Goal: Task Accomplishment & Management: Manage account settings

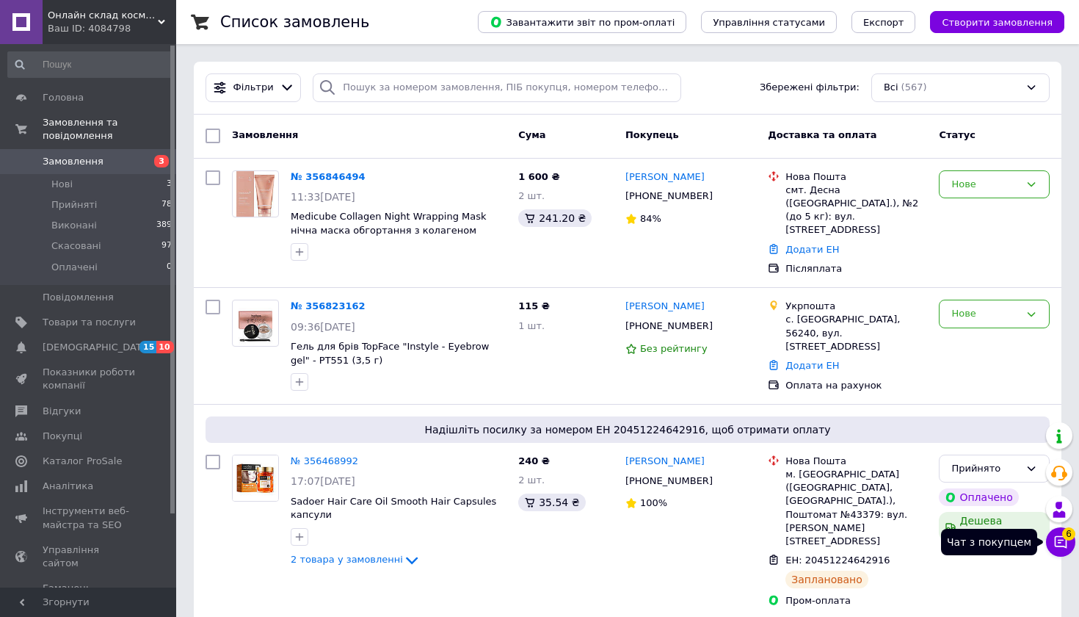
click at [1069, 538] on span "6" at bounding box center [1068, 532] width 13 height 13
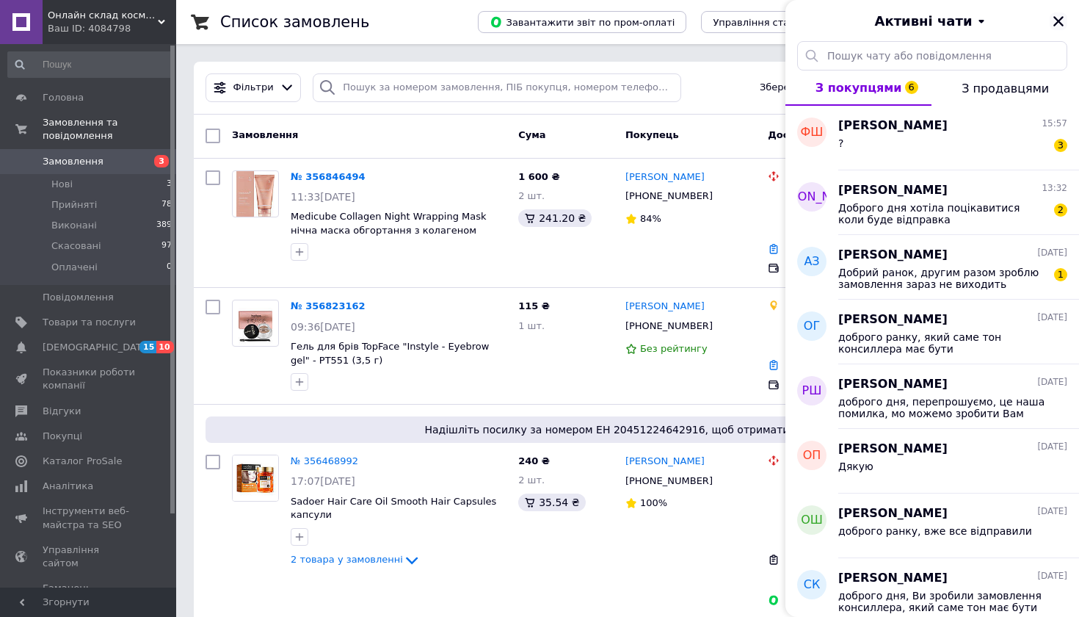
click at [1050, 23] on button "Закрити" at bounding box center [1059, 21] width 18 height 18
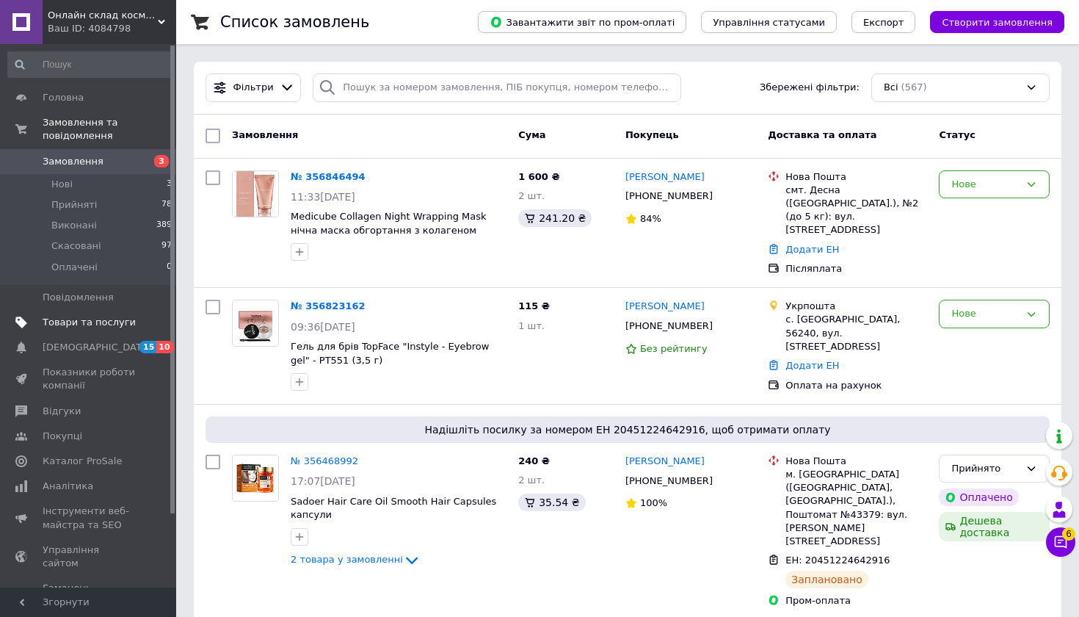
click at [138, 324] on span at bounding box center [156, 322] width 40 height 13
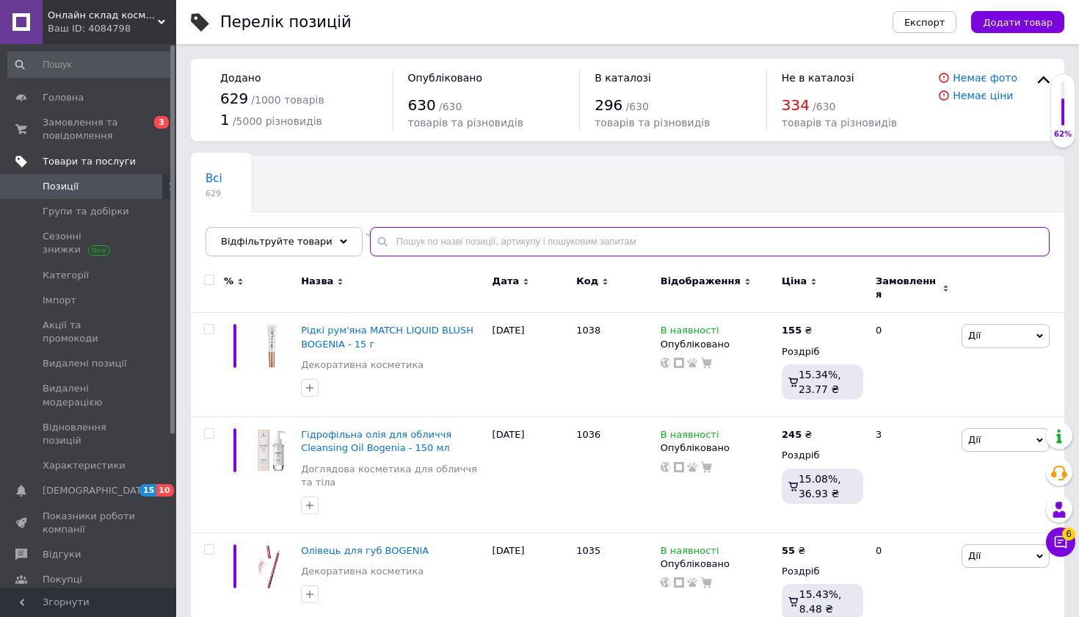
click at [758, 231] on input "text" at bounding box center [710, 241] width 680 height 29
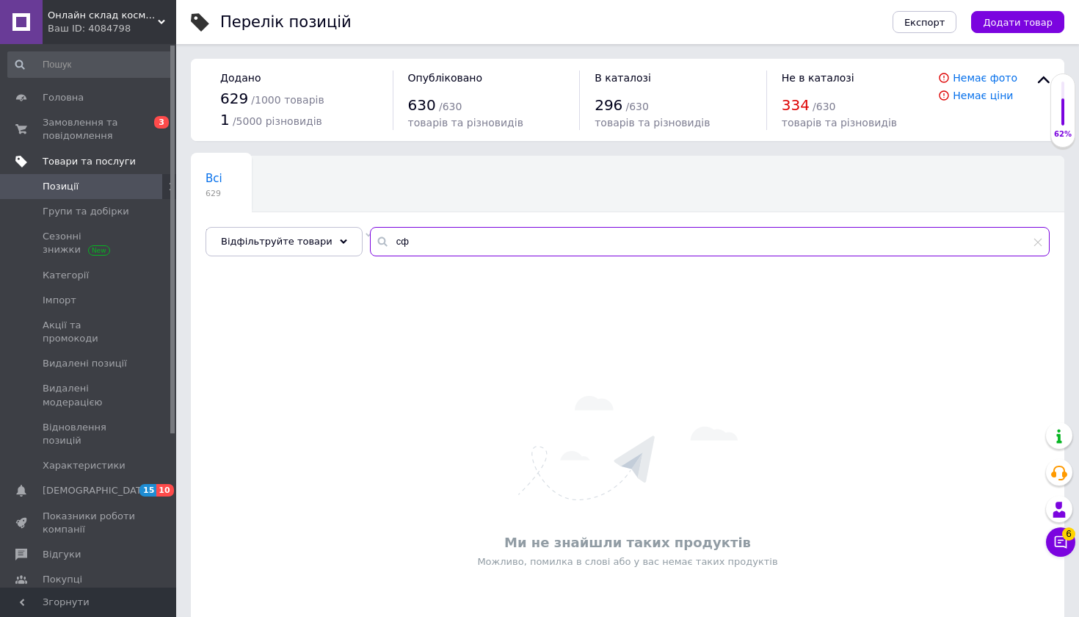
type input "с"
type input "c"
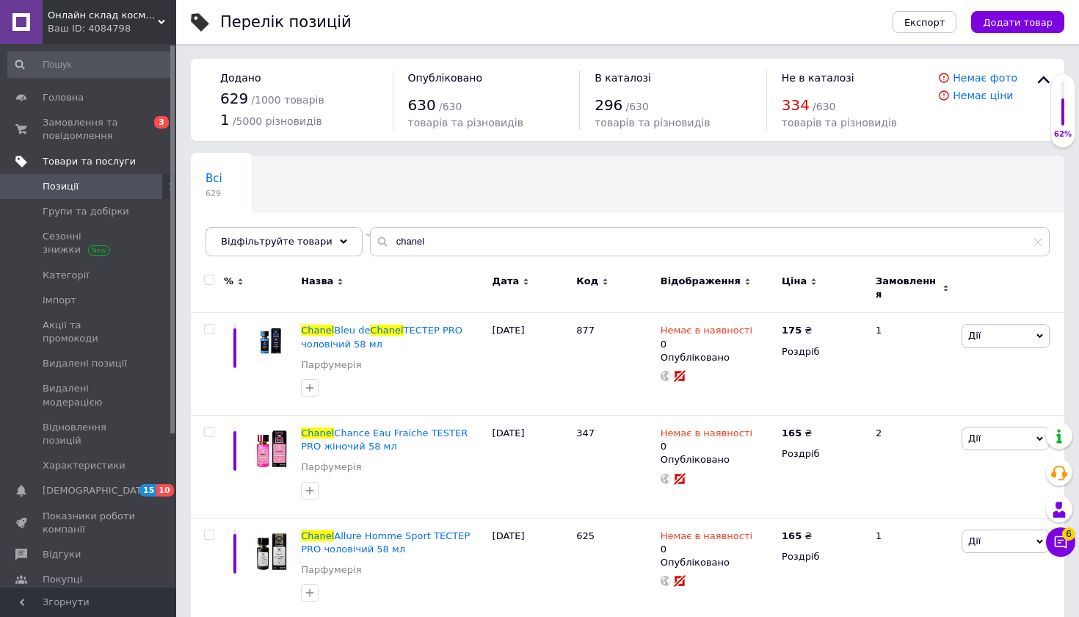
click at [455, 287] on div "Назва" at bounding box center [393, 281] width 184 height 13
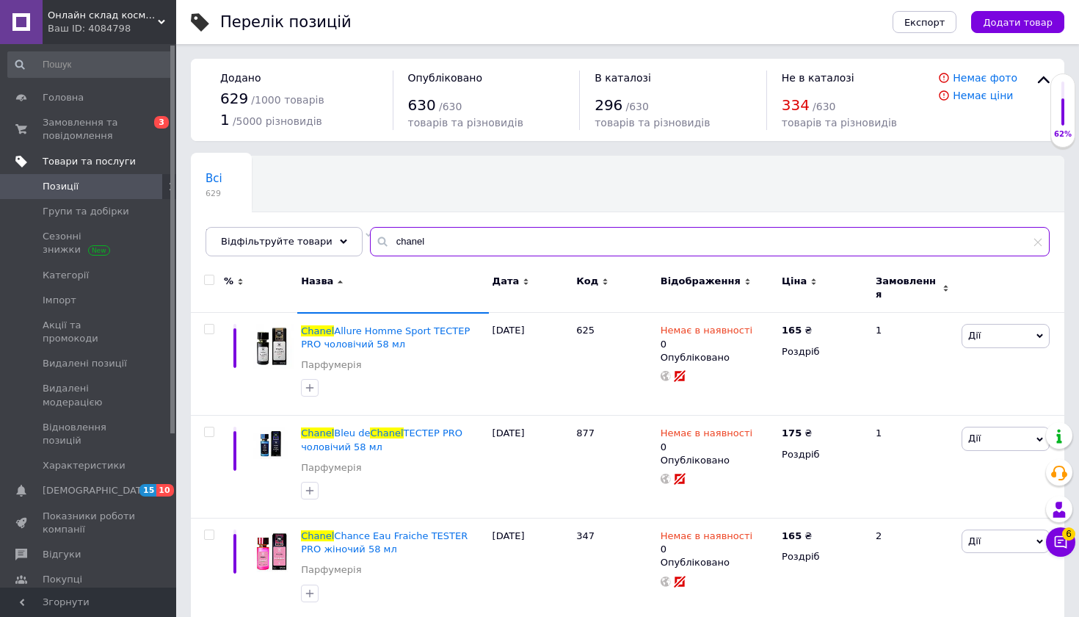
click at [432, 244] on input "chanel" at bounding box center [710, 241] width 680 height 29
type input "c"
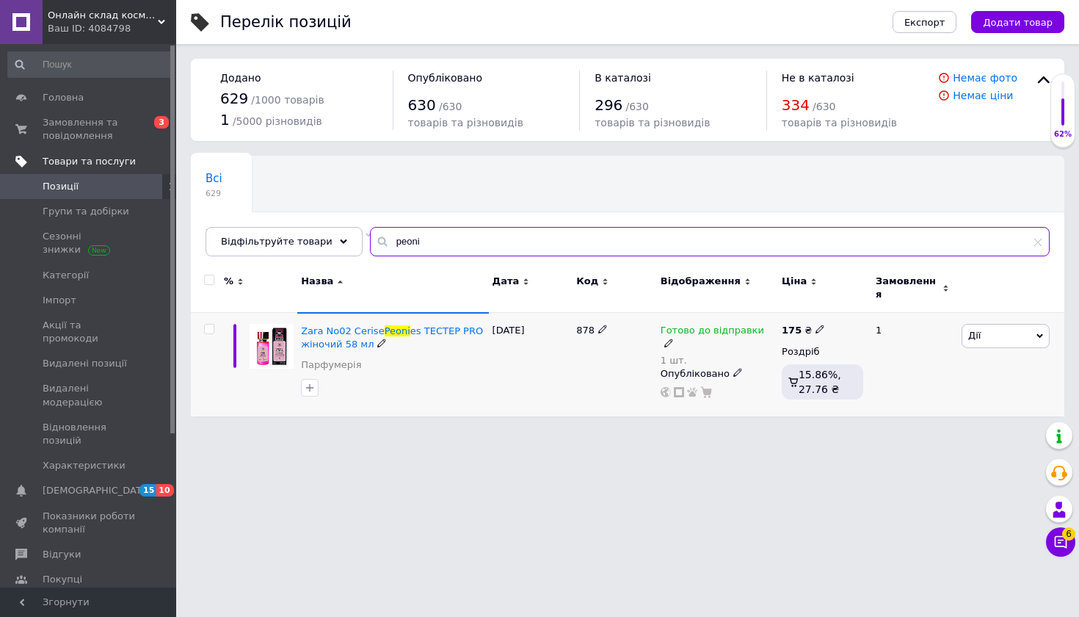
type input "peoni"
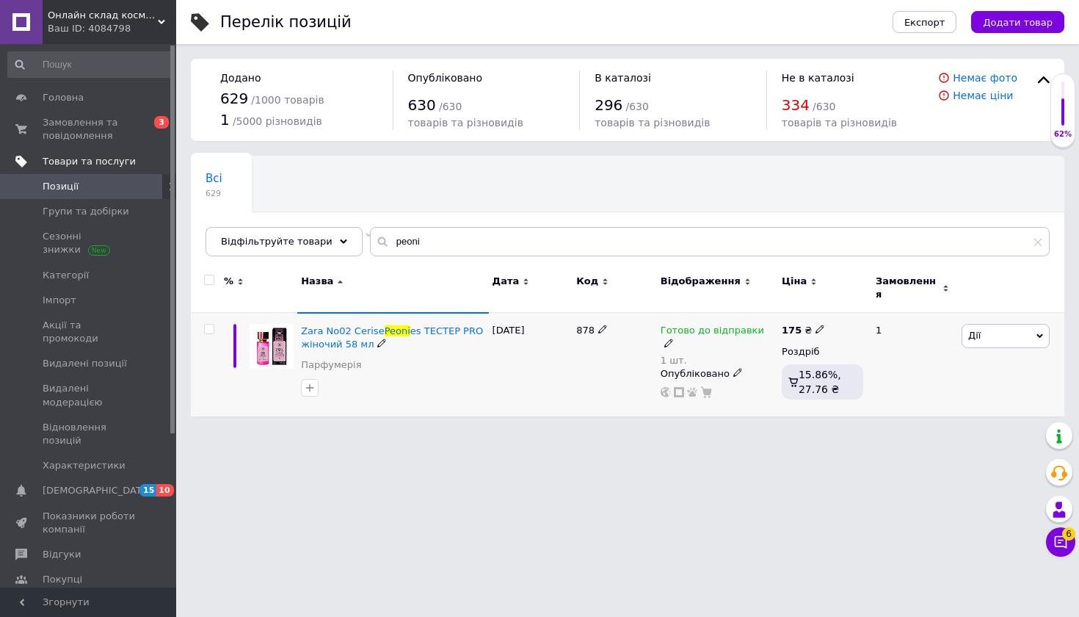
click at [673, 338] on icon at bounding box center [668, 342] width 9 height 9
click at [801, 373] on li "Немає в наявності" at bounding box center [851, 383] width 139 height 21
click at [805, 368] on input "1" at bounding box center [837, 375] width 112 height 29
type input "0"
click at [90, 140] on span "Замовлення та повідомлення" at bounding box center [89, 129] width 93 height 26
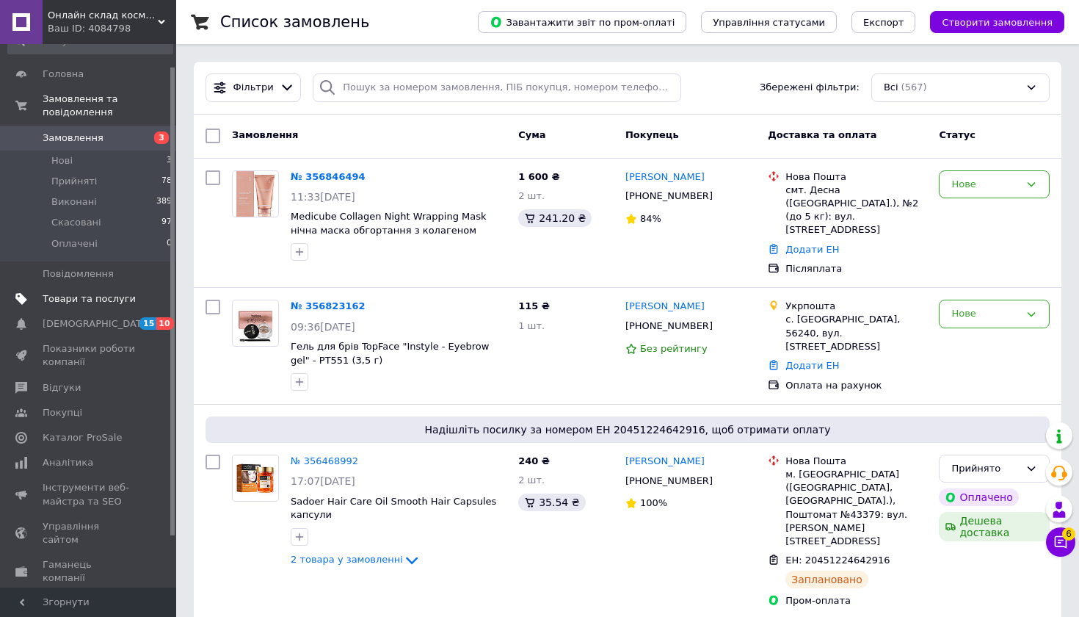
scroll to position [29, 0]
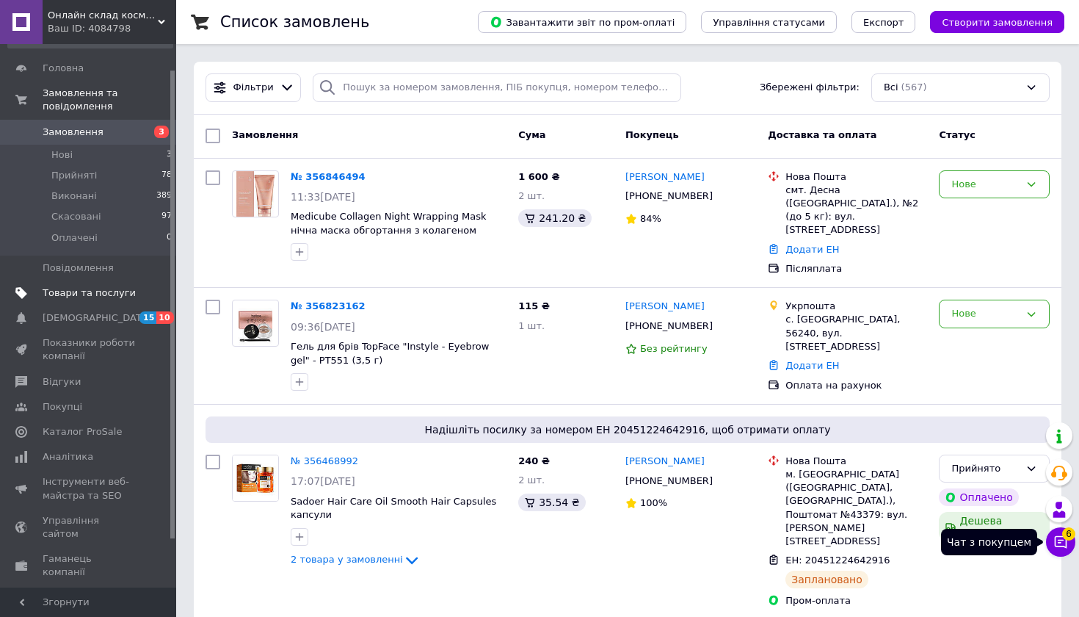
click at [1059, 546] on icon at bounding box center [1061, 542] width 12 height 12
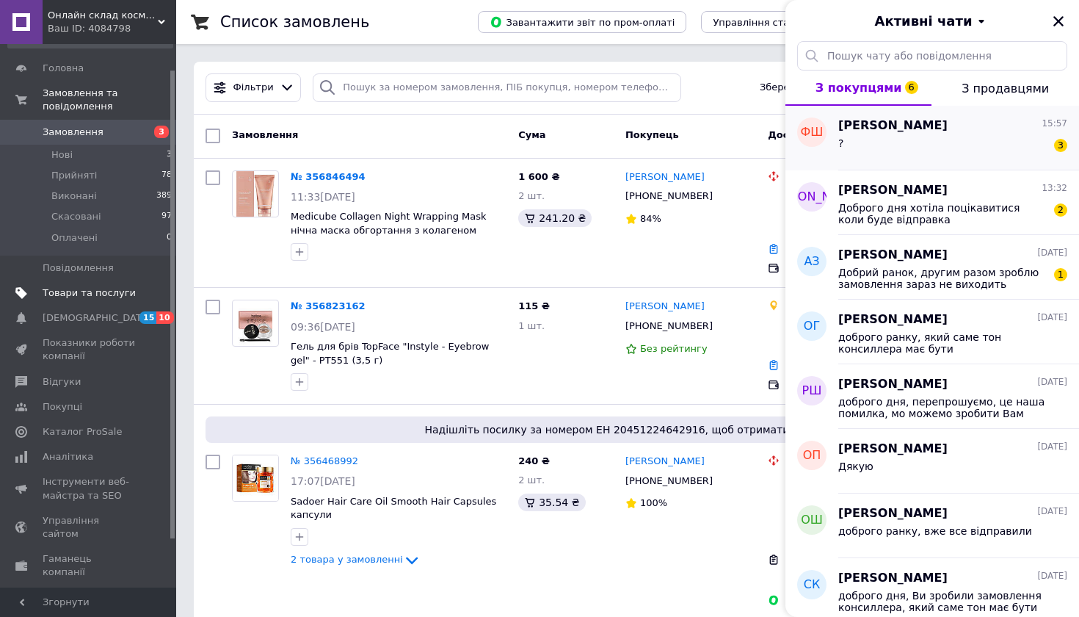
click at [949, 147] on div "? 3" at bounding box center [952, 145] width 229 height 23
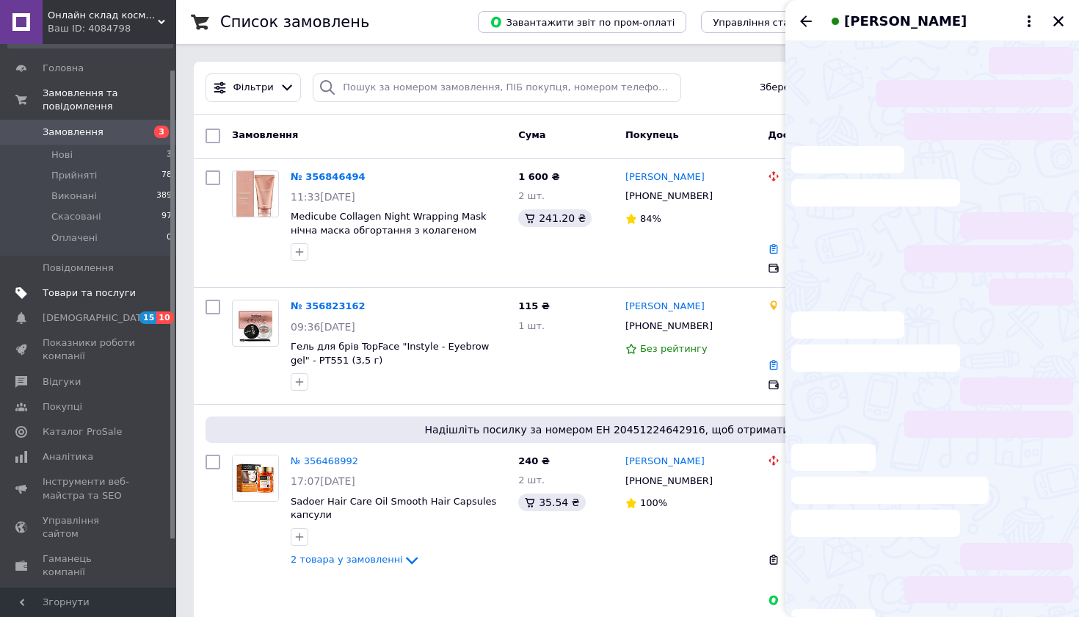
scroll to position [829, 0]
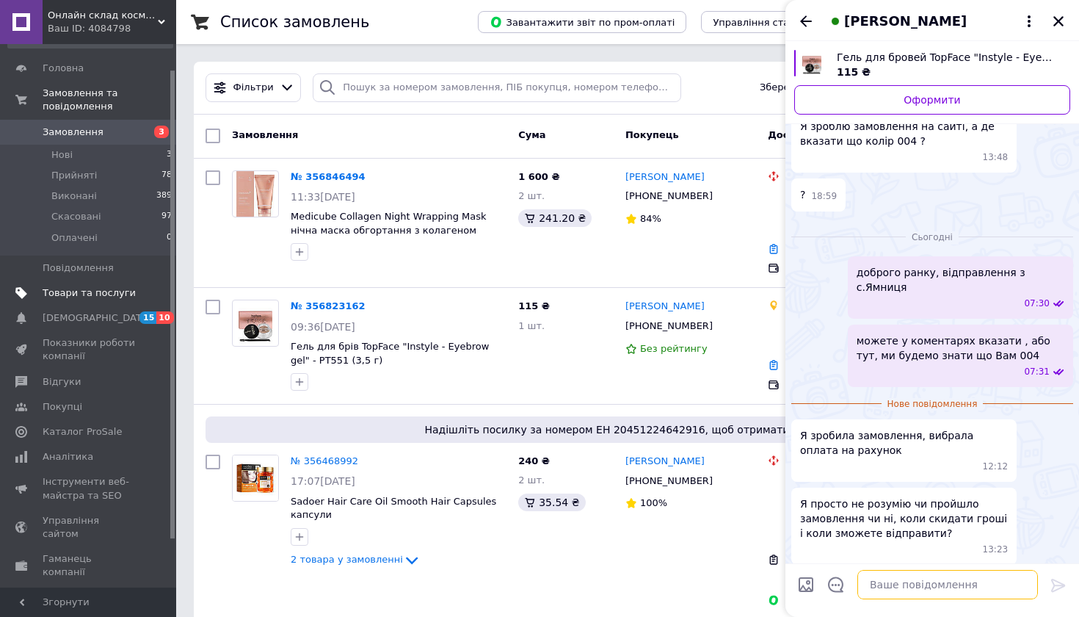
click at [905, 581] on textarea at bounding box center [947, 584] width 181 height 29
type textarea "n"
type textarea "так бачимо замовлення"
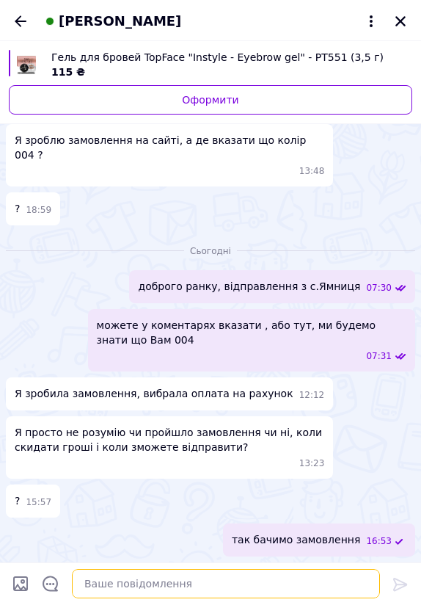
scroll to position [553, 0]
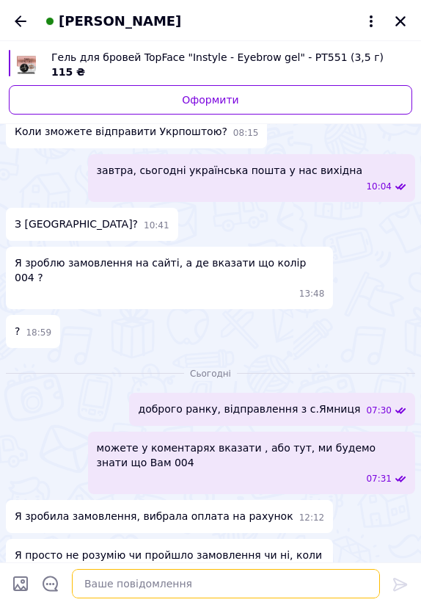
paste textarea "Оплата за реквізитами (IBAN) ➡️ Заповнити реквізити для оплати ➡️ ( копіюєте та…"
type textarea "Оплата за реквізитами (IBAN) ➡️ Заповнити реквізити для оплати ➡️ ( копіюєте та…"
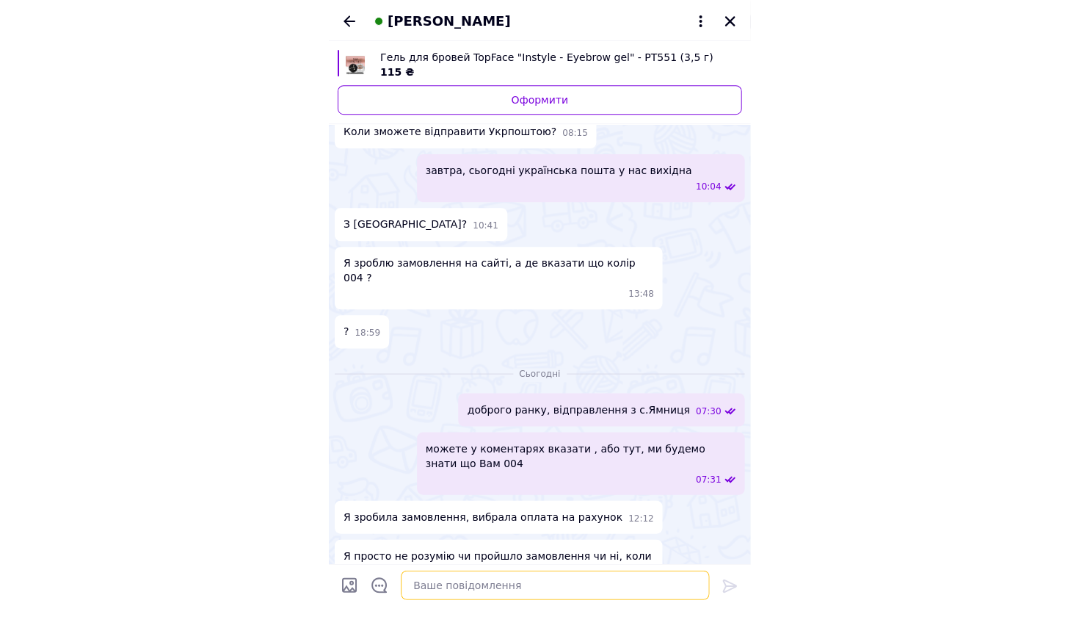
scroll to position [888, 0]
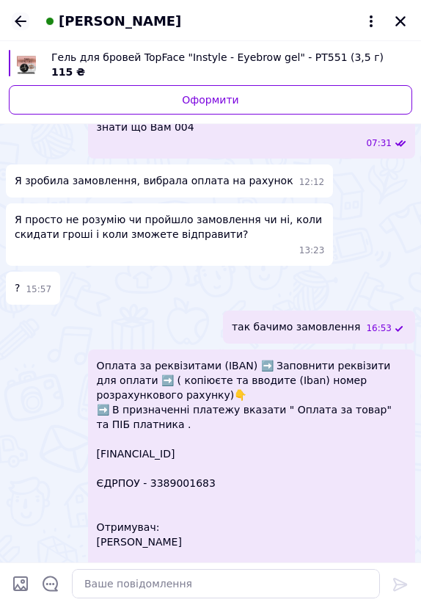
click at [23, 15] on icon "Назад" at bounding box center [21, 21] width 18 height 18
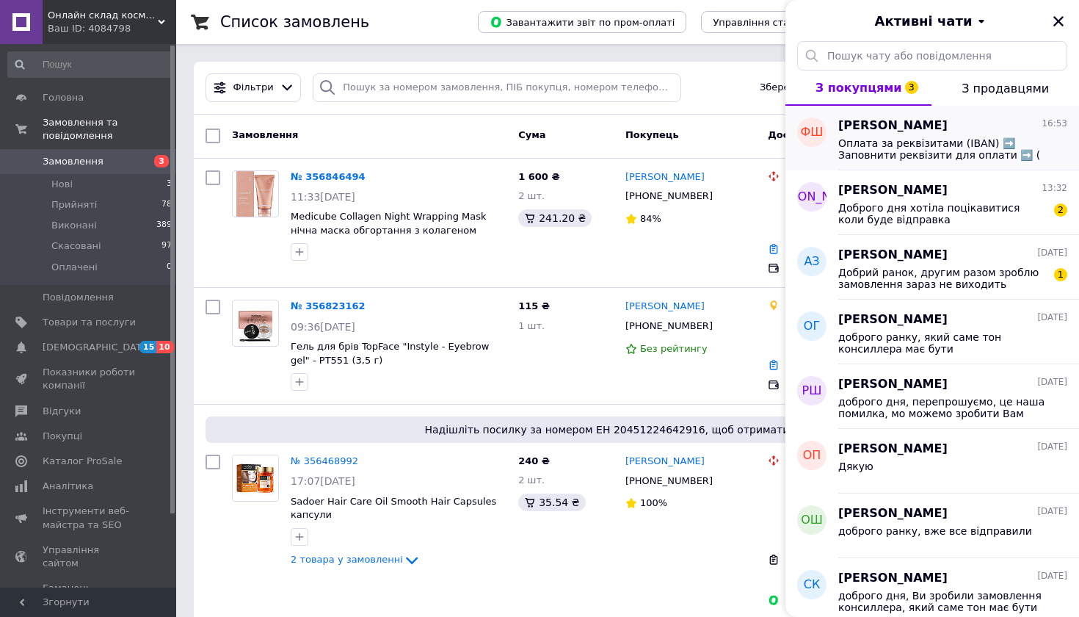
click at [943, 148] on span "Оплата за реквізитами (IBAN) ➡️ Заповнити реквізити для оплати ➡️ ( копіюєте та…" at bounding box center [942, 148] width 208 height 23
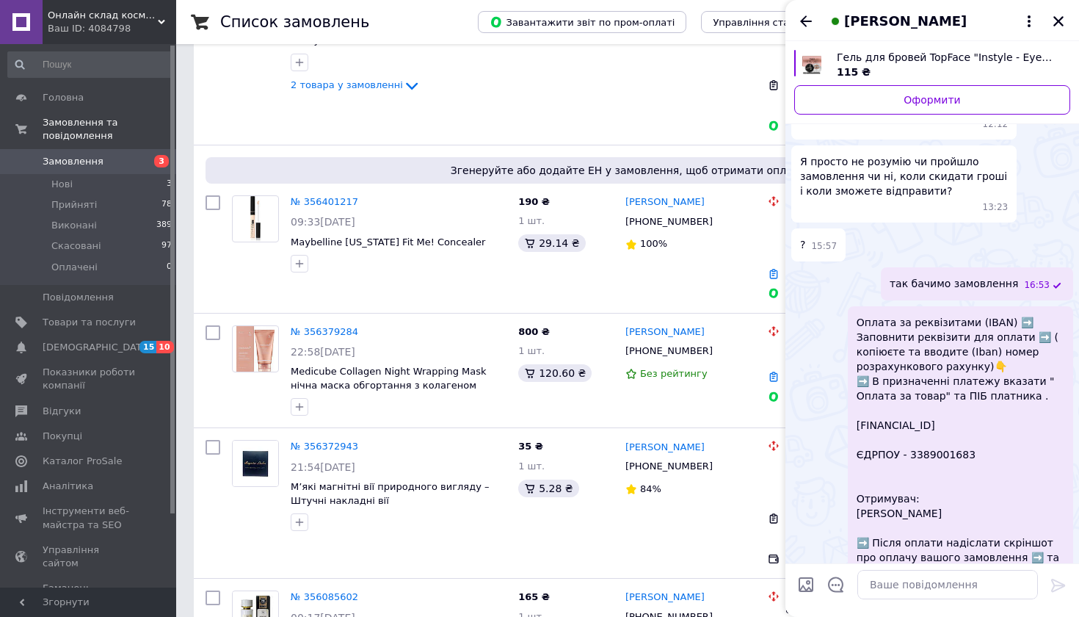
scroll to position [587, 0]
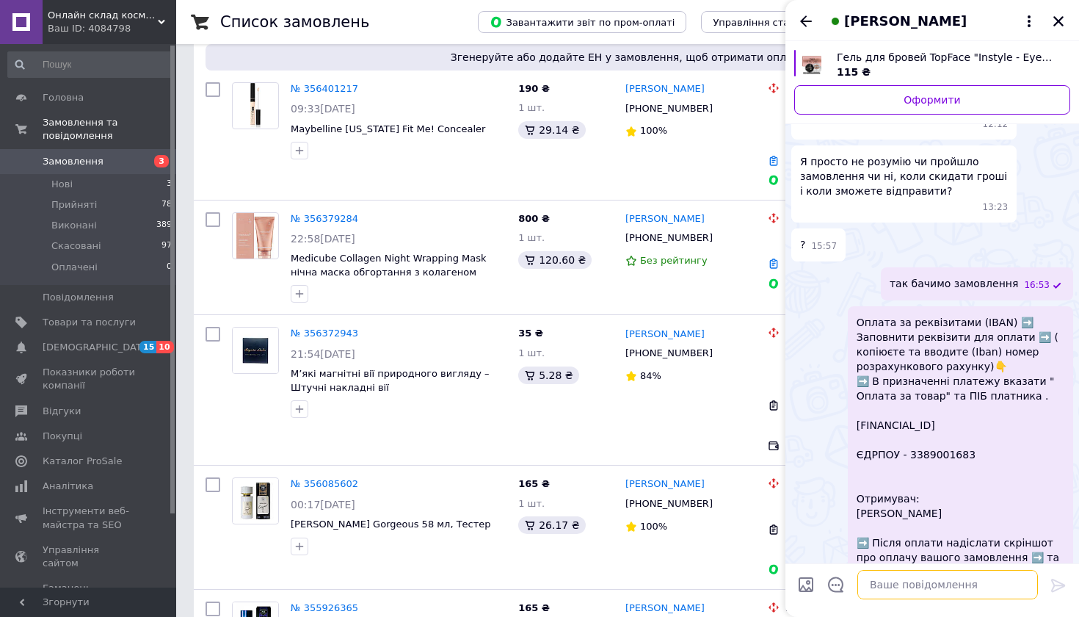
click at [919, 585] on textarea at bounding box center [947, 584] width 181 height 29
type textarea "115 грн"
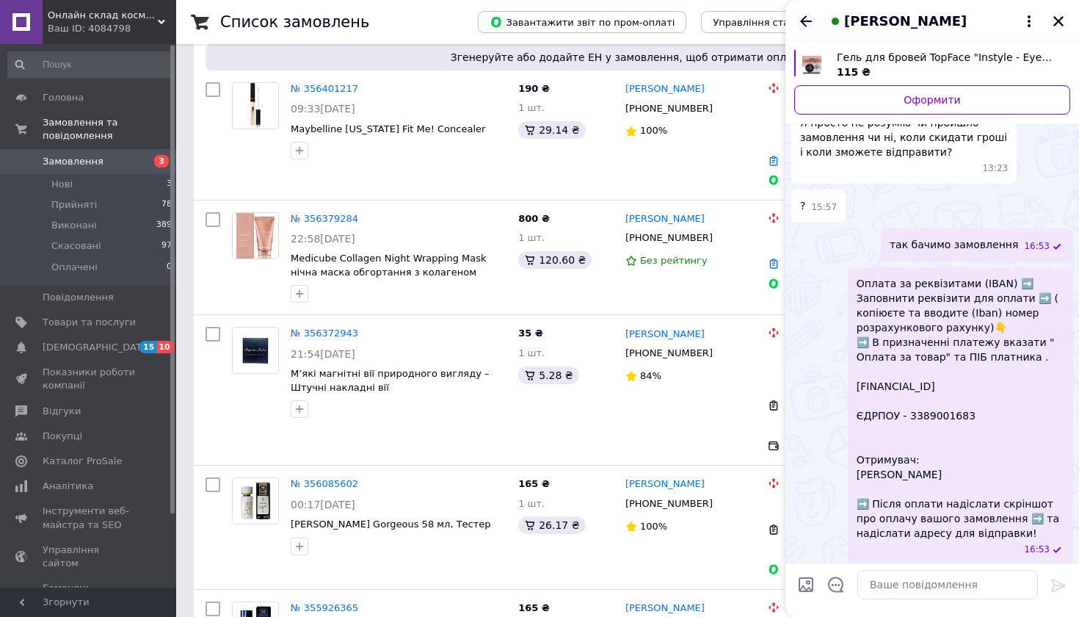
click at [805, 13] on icon "Назад" at bounding box center [806, 21] width 18 height 18
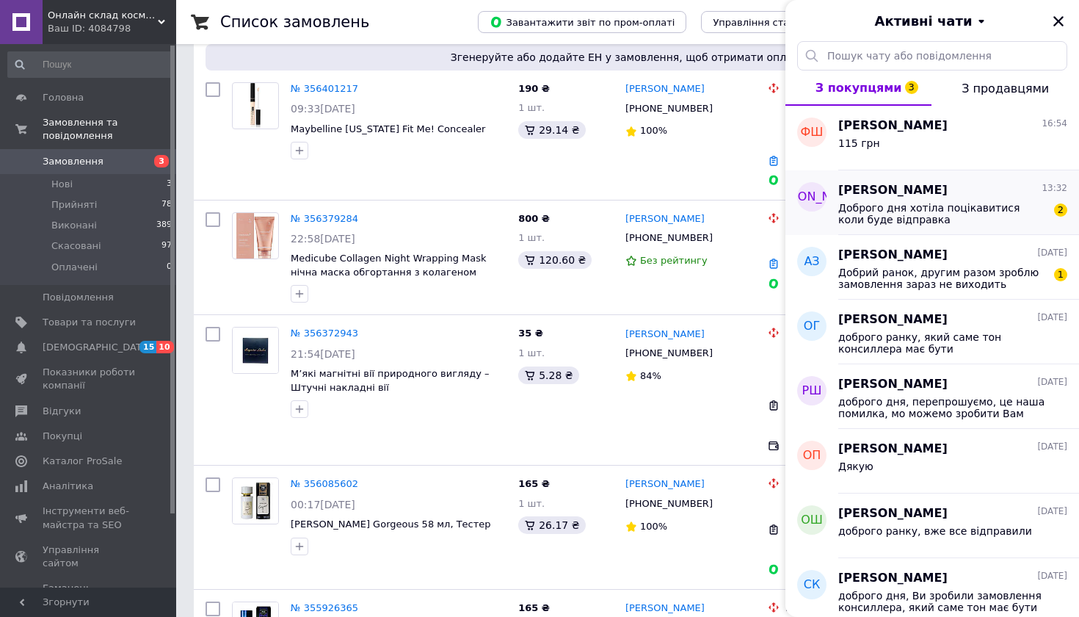
click at [834, 205] on div "[PERSON_NAME]" at bounding box center [811, 202] width 53 height 65
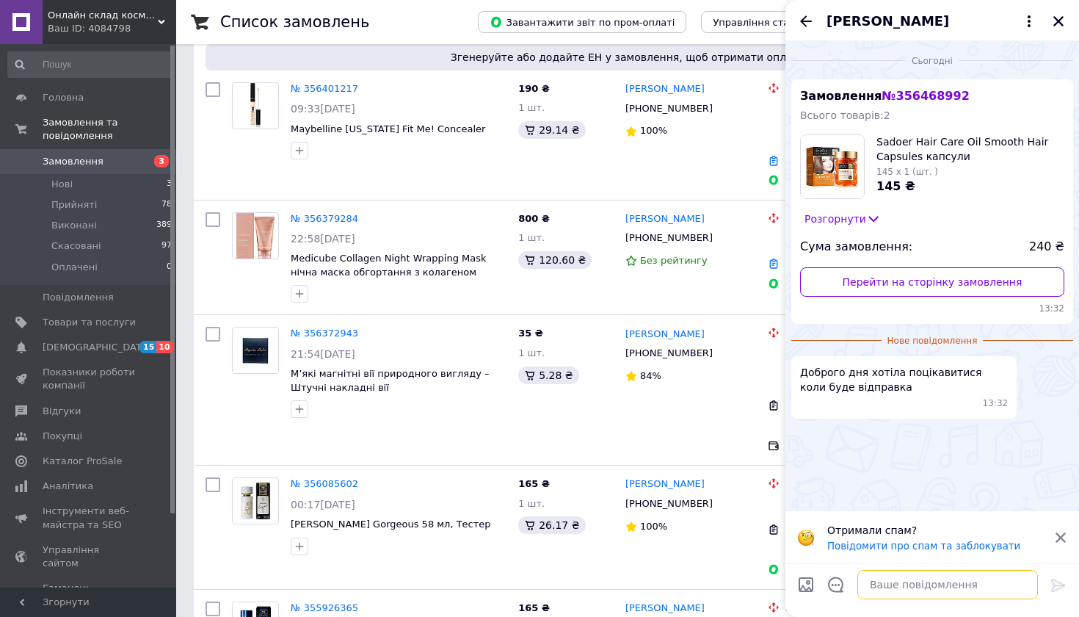
click at [927, 584] on textarea at bounding box center [947, 584] width 181 height 29
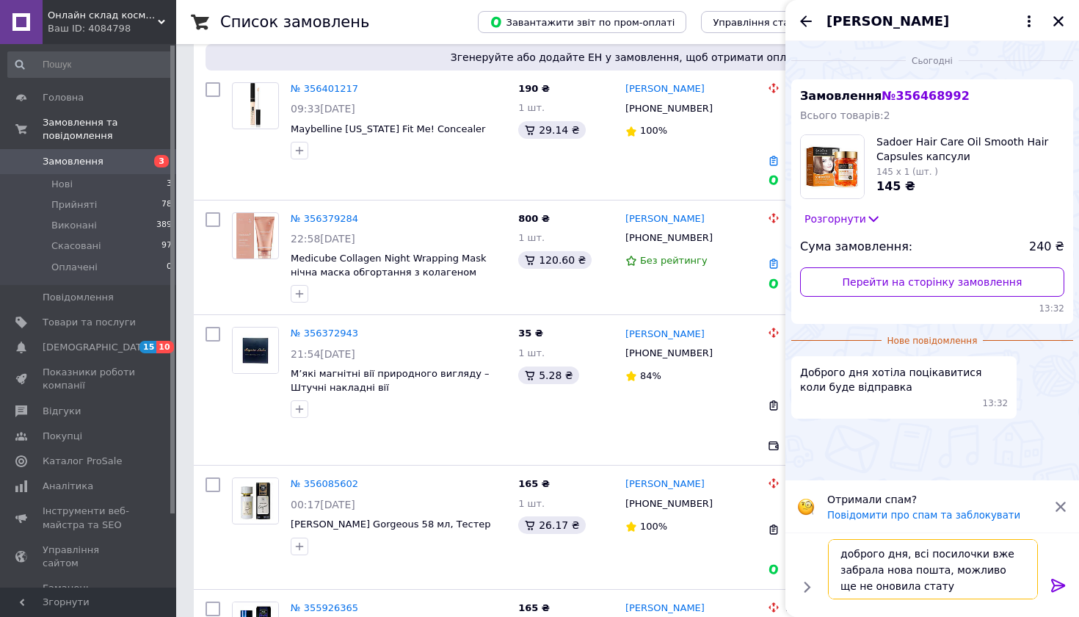
type textarea "доброго дня, всі посилочки вже забрала нова пошта, можливо ще не оновила статус"
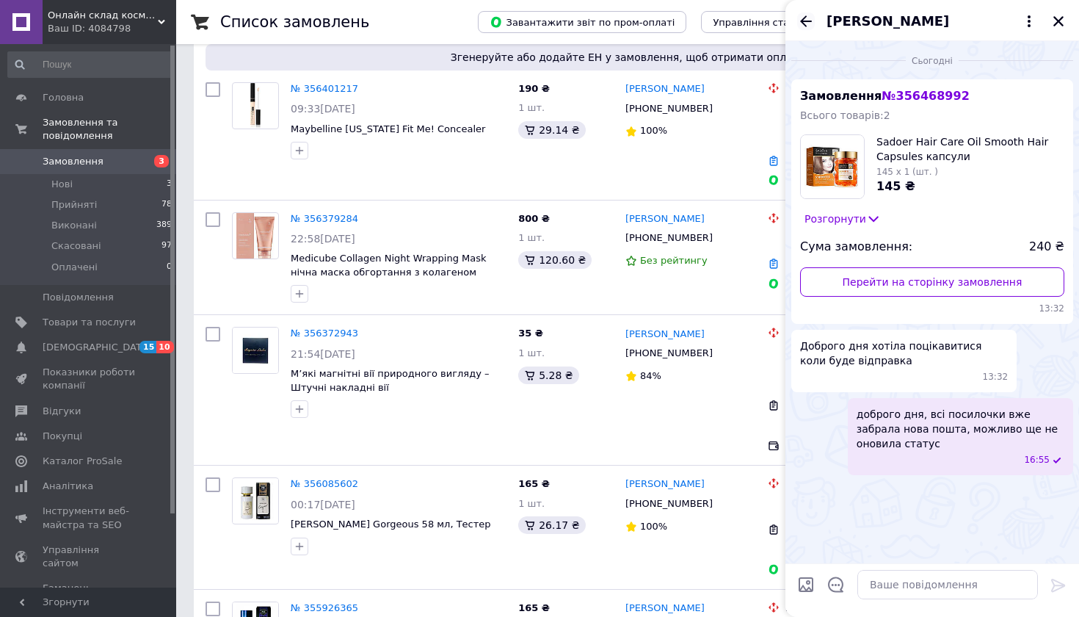
click at [807, 23] on icon "Назад" at bounding box center [806, 21] width 18 height 18
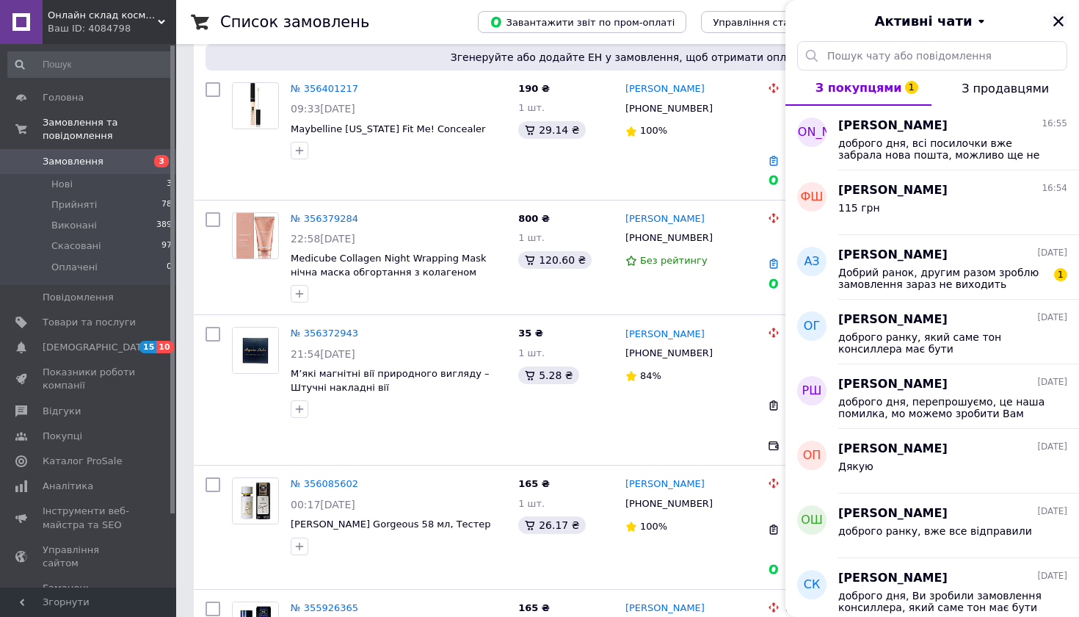
click at [1058, 25] on icon "Закрити" at bounding box center [1058, 21] width 13 height 13
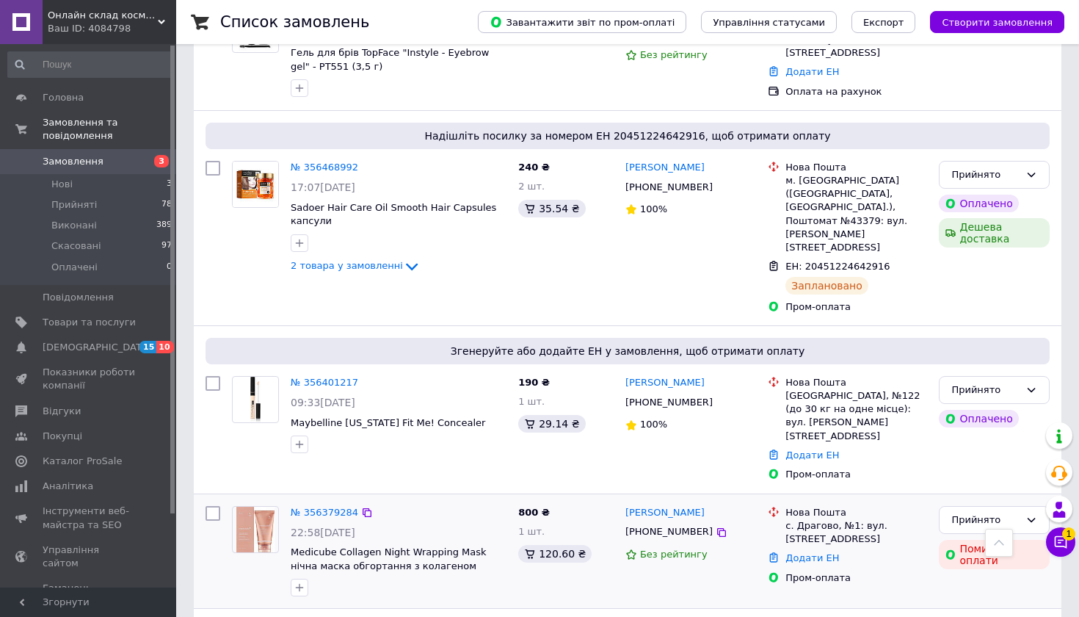
scroll to position [285, 0]
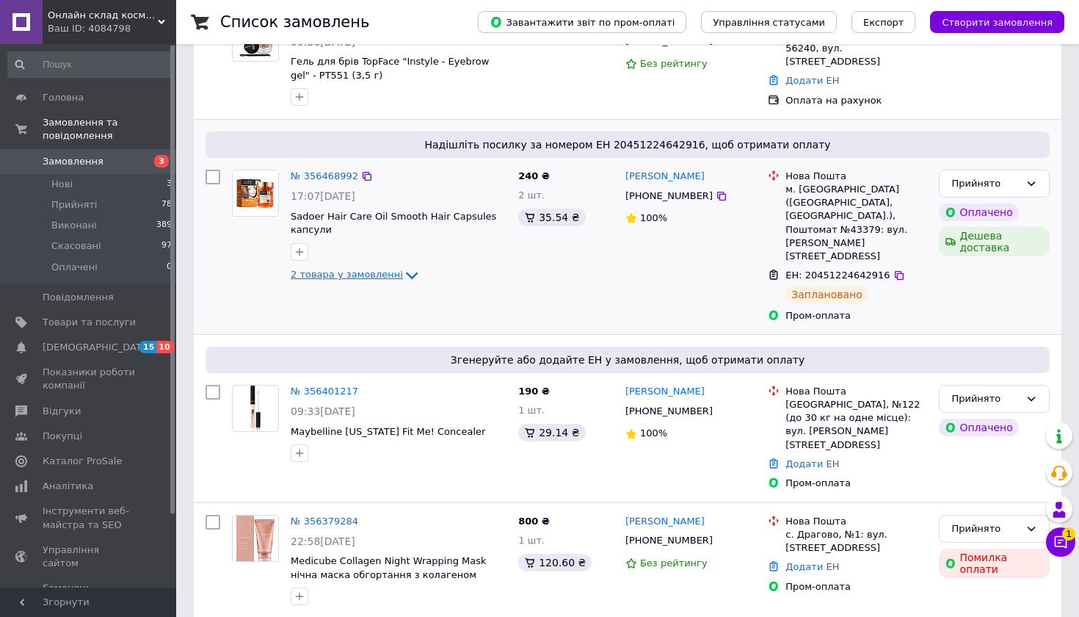
click at [403, 266] on icon at bounding box center [412, 275] width 18 height 18
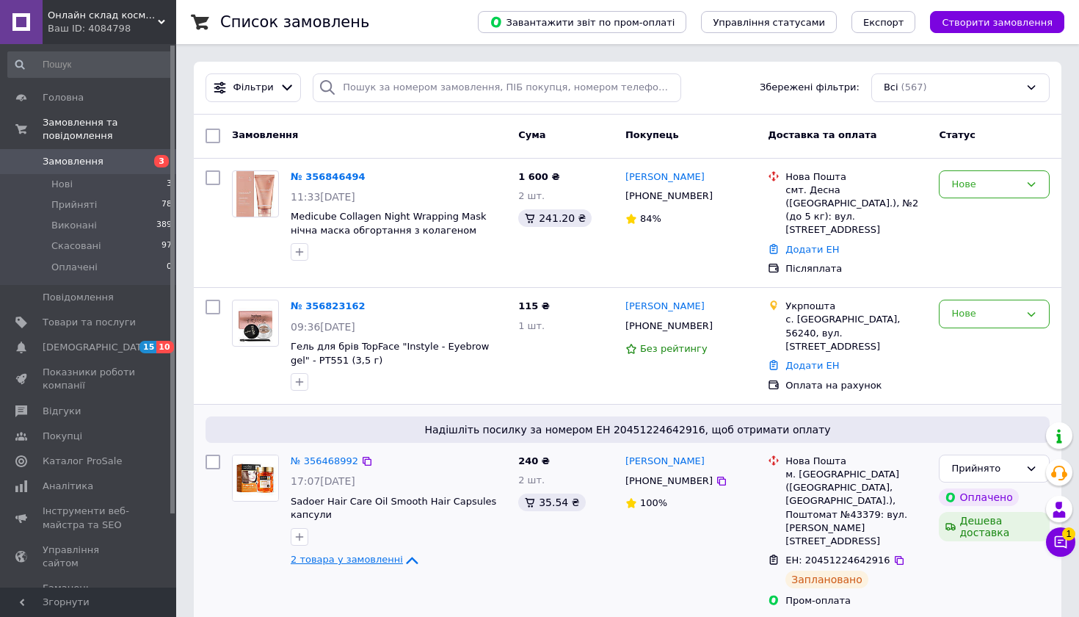
scroll to position [0, 0]
click at [114, 317] on span "Товари та послуги" at bounding box center [89, 322] width 93 height 13
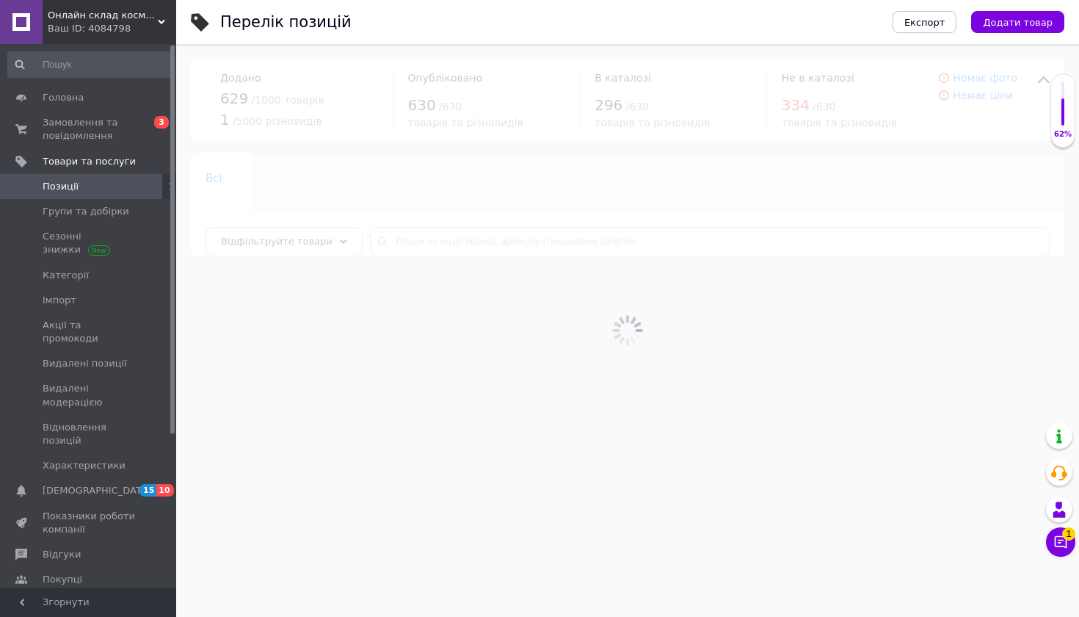
click at [568, 238] on div at bounding box center [627, 330] width 903 height 573
click at [567, 251] on div at bounding box center [627, 330] width 903 height 573
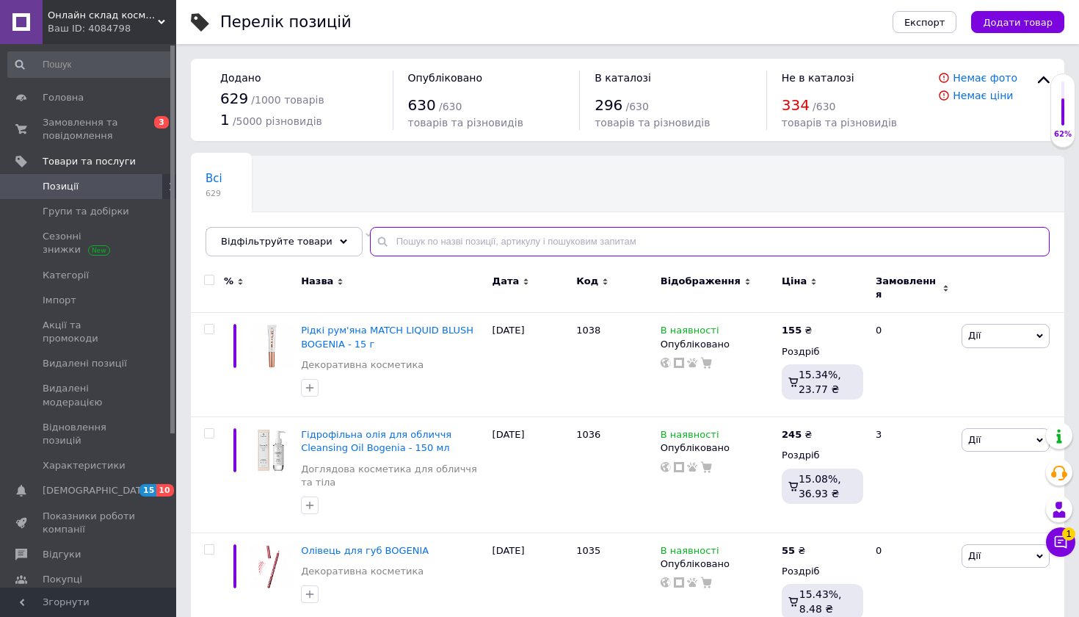
click at [562, 250] on input "text" at bounding box center [710, 241] width 680 height 29
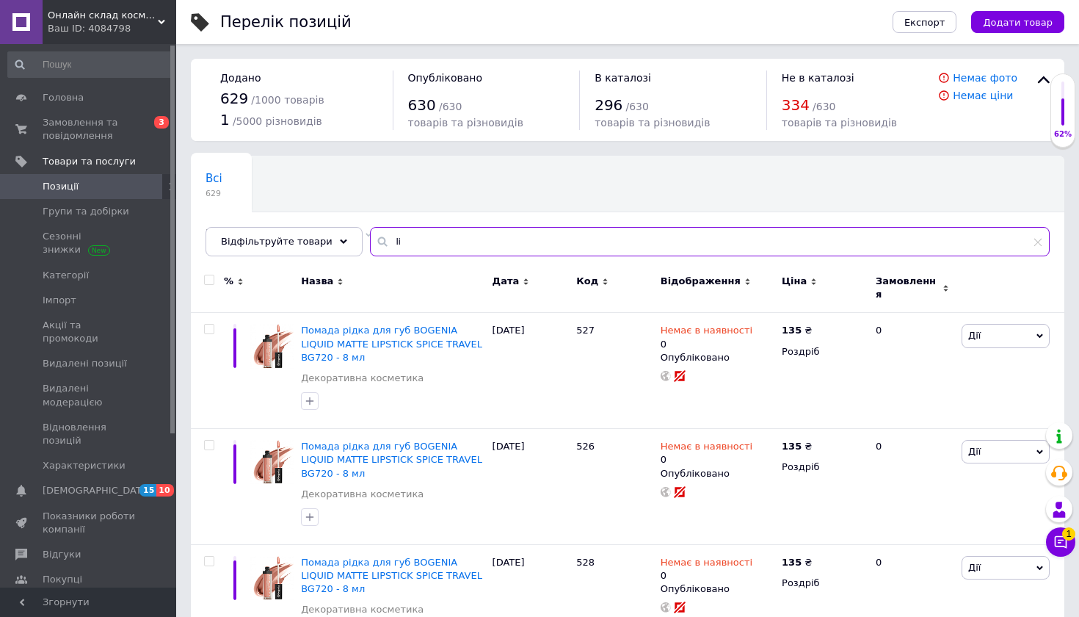
type input "l"
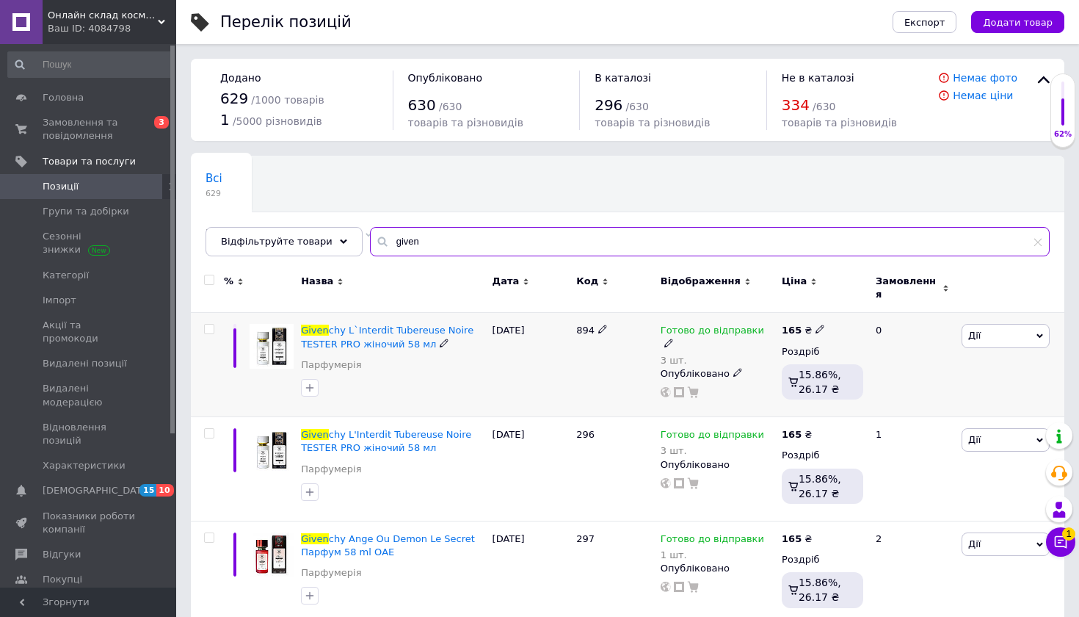
type input "given"
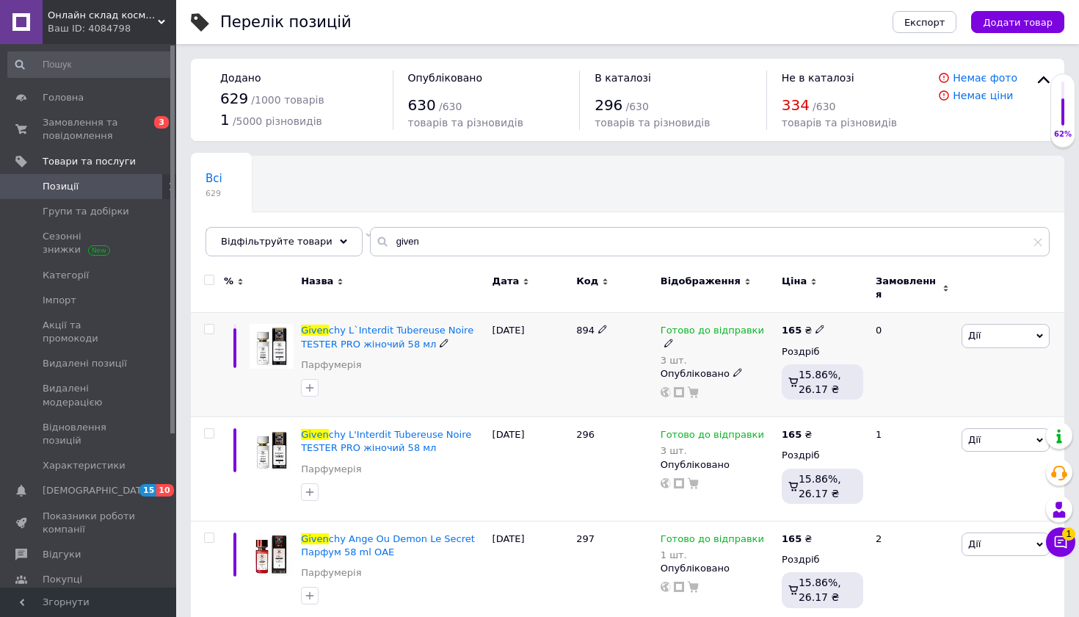
click at [673, 338] on icon at bounding box center [668, 342] width 9 height 9
click at [794, 373] on li "Немає в наявності" at bounding box center [851, 383] width 139 height 21
click at [799, 371] on input "3" at bounding box center [837, 375] width 112 height 29
type input "0"
click at [1056, 538] on icon at bounding box center [1061, 542] width 12 height 12
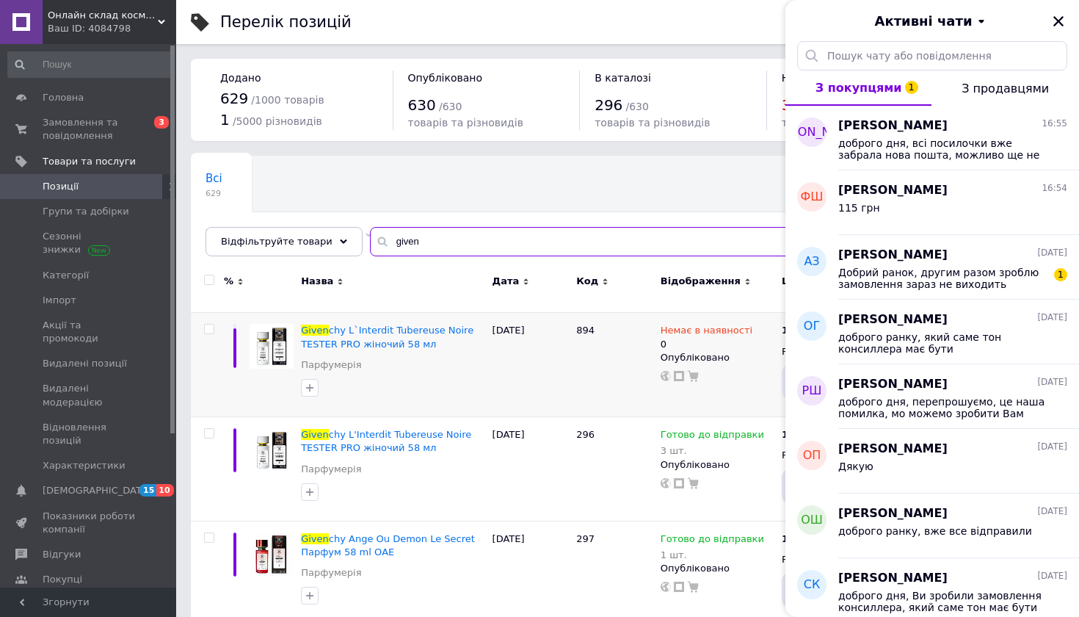
click at [465, 238] on input "given" at bounding box center [710, 241] width 680 height 29
type input "g"
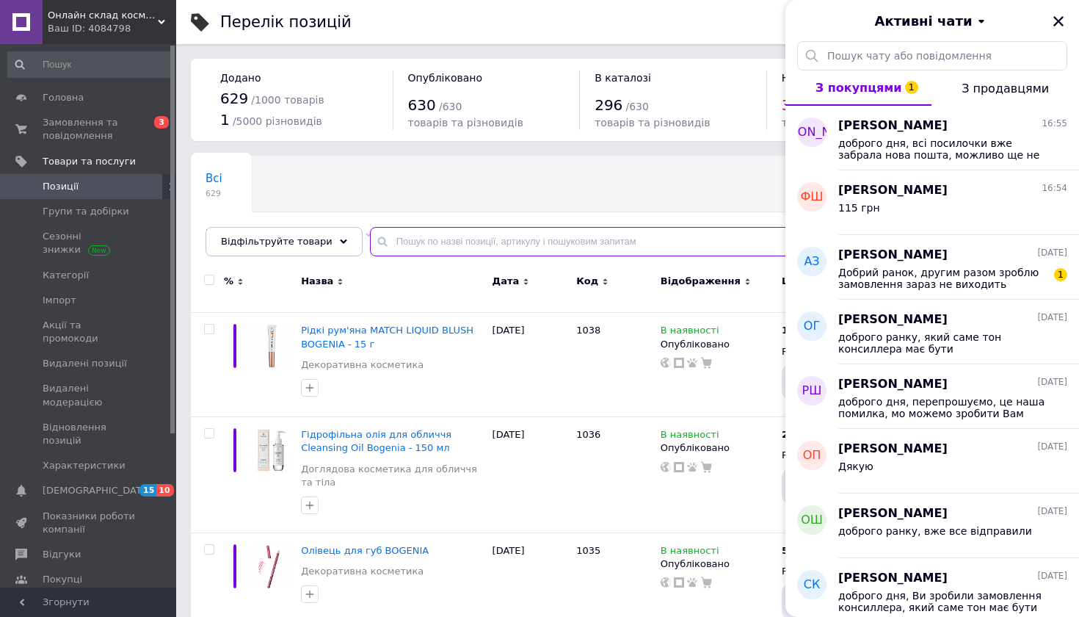
type input "о"
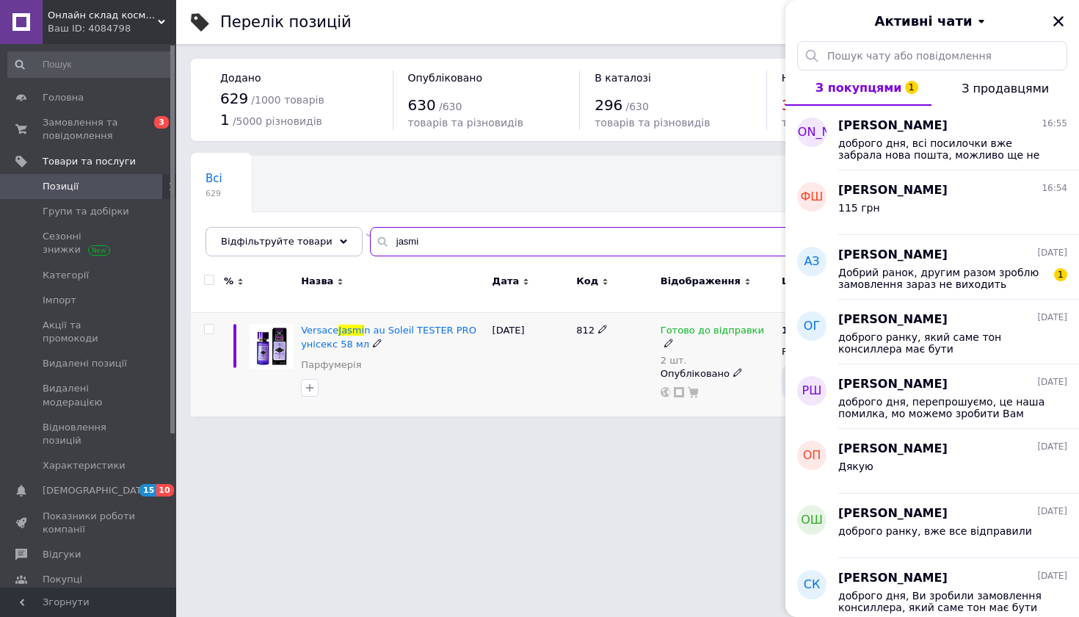
type input "jasmi"
click at [673, 338] on icon at bounding box center [668, 342] width 9 height 9
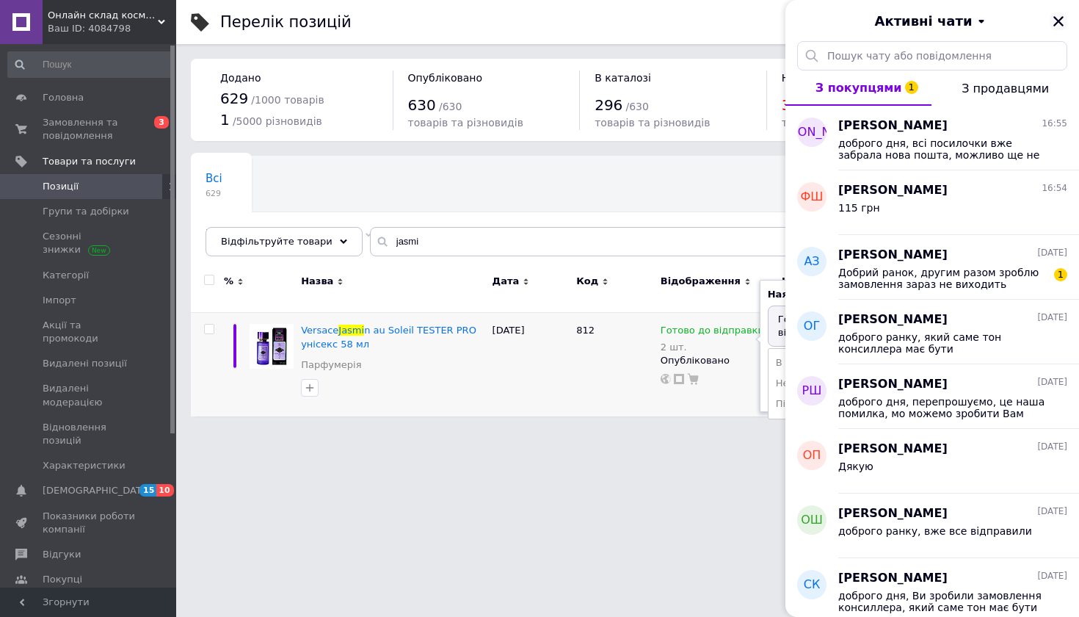
click at [1065, 20] on button "Закрити" at bounding box center [1059, 21] width 18 height 18
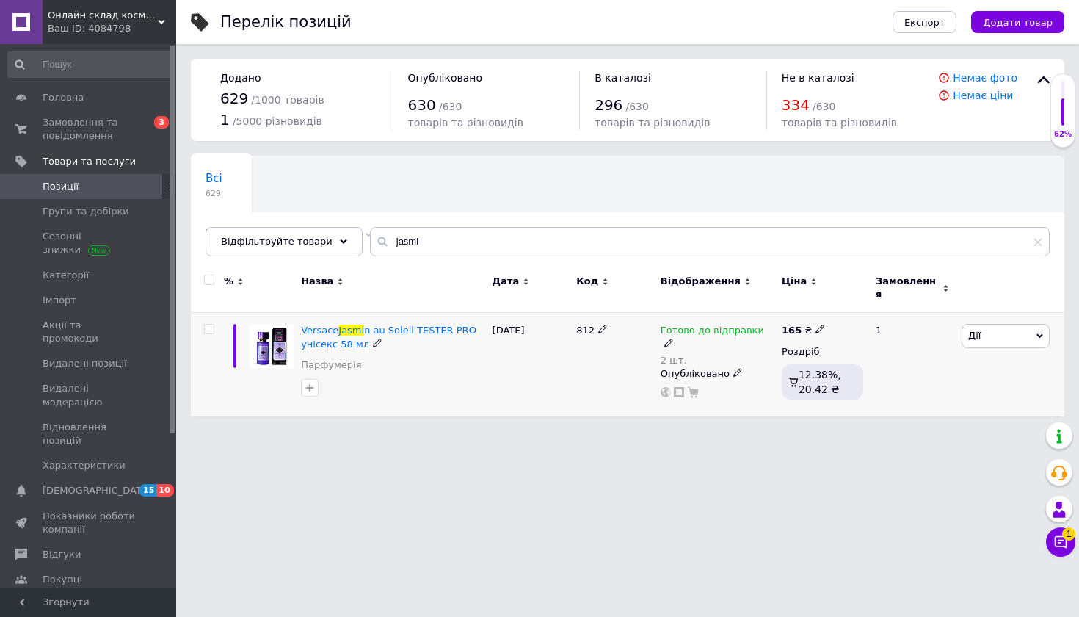
click at [672, 338] on use at bounding box center [668, 342] width 8 height 8
click at [844, 373] on li "Немає в наявності" at bounding box center [851, 383] width 139 height 21
click at [840, 376] on input "2" at bounding box center [837, 375] width 112 height 29
type input "0"
